Goal: Information Seeking & Learning: Learn about a topic

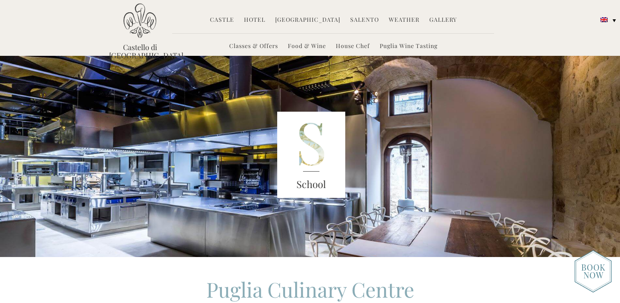
click at [236, 131] on div "School" at bounding box center [311, 156] width 434 height 201
click at [230, 18] on link "Castle" at bounding box center [222, 20] width 24 height 9
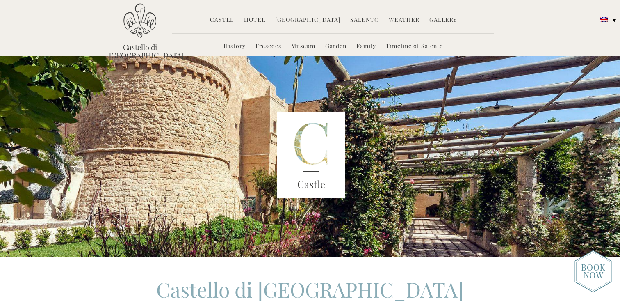
click at [298, 17] on link "[GEOGRAPHIC_DATA]" at bounding box center [307, 20] width 65 height 9
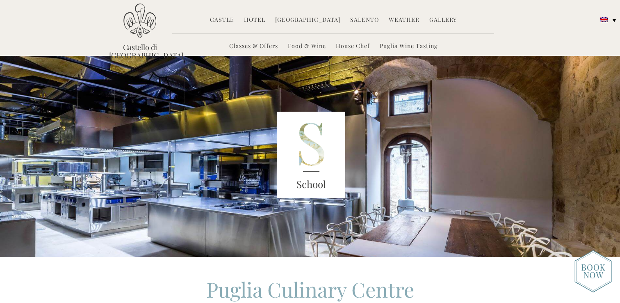
click at [256, 48] on link "Classes & Offers" at bounding box center [253, 46] width 49 height 9
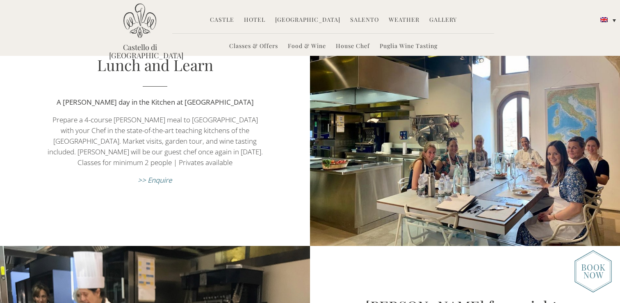
scroll to position [359, 0]
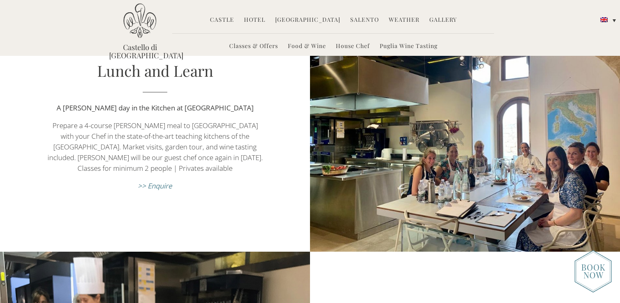
click at [164, 186] on em ">> Enquire" at bounding box center [155, 185] width 34 height 9
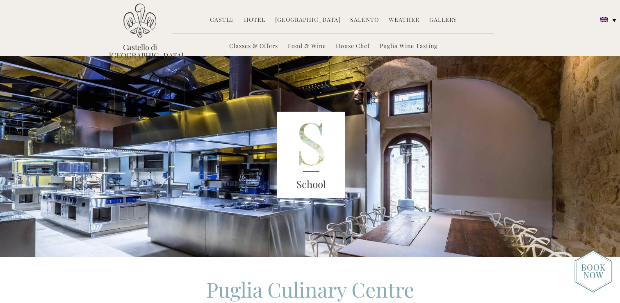
click at [267, 44] on link "Classes & Offers" at bounding box center [253, 46] width 49 height 9
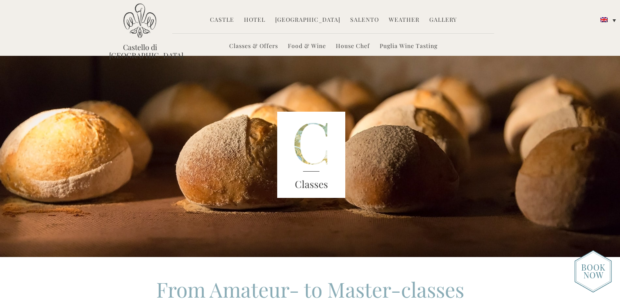
click at [265, 18] on link "Hotel" at bounding box center [254, 20] width 21 height 9
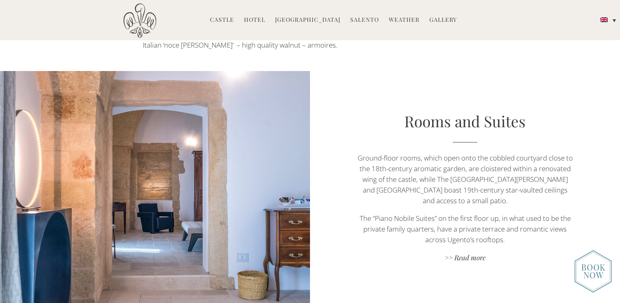
scroll to position [479, 0]
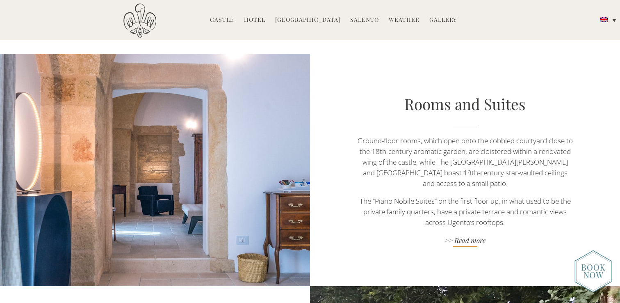
click at [476, 235] on link ">> Read more" at bounding box center [464, 240] width 217 height 11
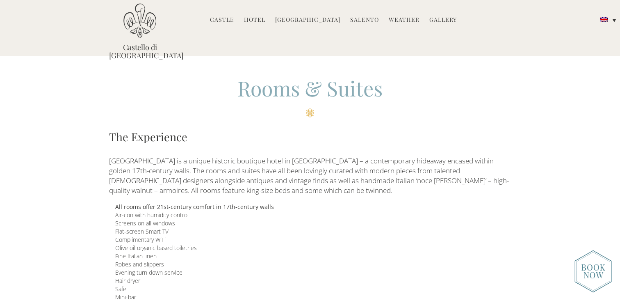
click at [133, 34] on img at bounding box center [139, 20] width 33 height 35
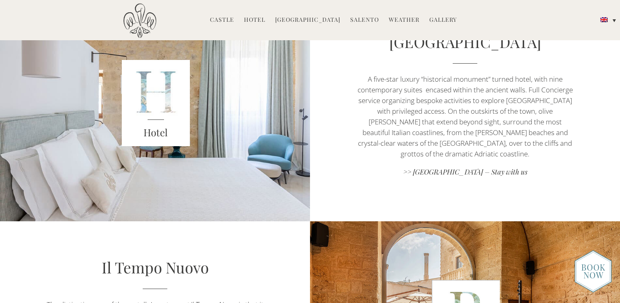
scroll to position [417, 0]
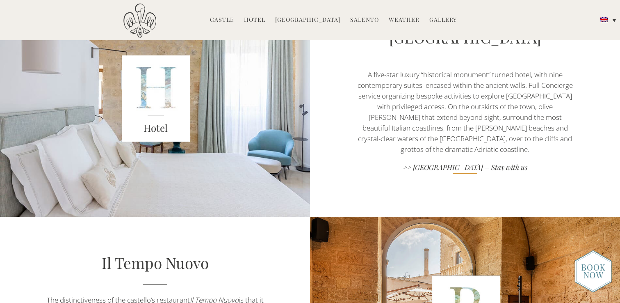
click at [511, 162] on link ">> [GEOGRAPHIC_DATA] – Stay with us" at bounding box center [464, 167] width 217 height 11
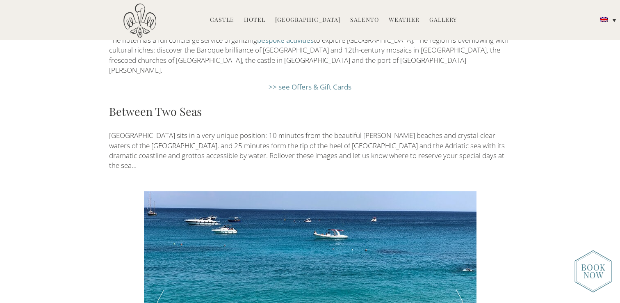
scroll to position [1355, 0]
